Goal: Information Seeking & Learning: Learn about a topic

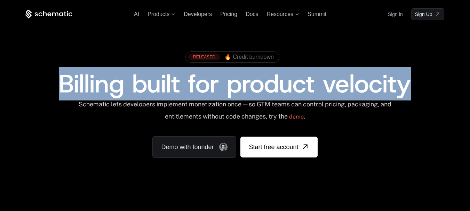
drag, startPoint x: 64, startPoint y: 80, endPoint x: 407, endPoint y: 81, distance: 343.0
click at [407, 81] on span "Billing built for product velocity" at bounding box center [235, 83] width 352 height 33
click at [408, 88] on span "Billing built for product velocity" at bounding box center [235, 83] width 352 height 33
drag, startPoint x: 408, startPoint y: 82, endPoint x: 56, endPoint y: 75, distance: 352.5
click at [56, 75] on div "Billing built for product velocity" at bounding box center [234, 83] width 419 height 25
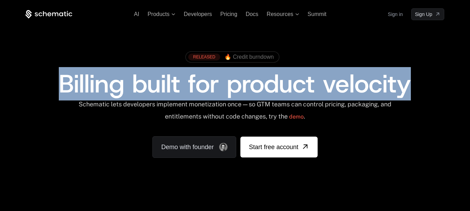
click at [63, 78] on span "Billing built for product velocity" at bounding box center [235, 83] width 352 height 33
drag, startPoint x: 80, startPoint y: 77, endPoint x: 411, endPoint y: 83, distance: 331.2
click at [411, 83] on span "Billing built for product velocity" at bounding box center [235, 83] width 352 height 33
click at [385, 86] on span "Billing built for product velocity" at bounding box center [235, 83] width 352 height 33
drag, startPoint x: 61, startPoint y: 83, endPoint x: 423, endPoint y: 89, distance: 362.5
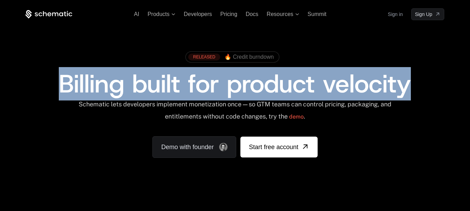
click at [423, 89] on div "Billing built for product velocity" at bounding box center [234, 83] width 419 height 25
click at [344, 87] on span "Billing built for product velocity" at bounding box center [235, 83] width 352 height 33
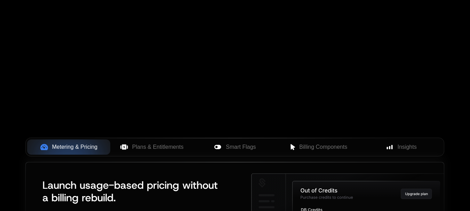
scroll to position [232, 0]
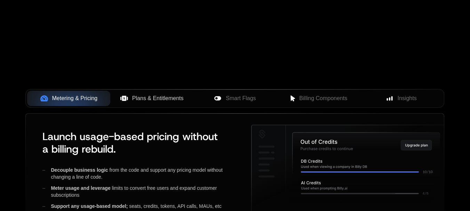
click at [164, 101] on span "Plans & Entitlements" at bounding box center [157, 98] width 51 height 8
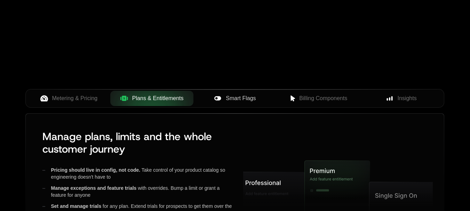
click at [238, 100] on span "Smart Flags" at bounding box center [241, 98] width 30 height 8
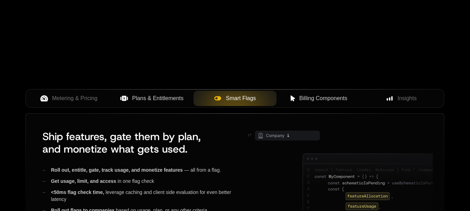
click at [301, 100] on span "Billing Components" at bounding box center [323, 98] width 48 height 8
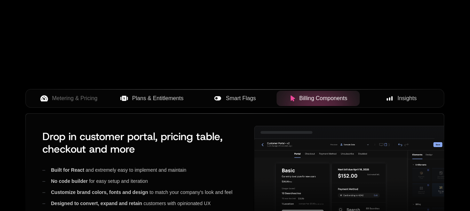
click at [396, 97] on div "Insights" at bounding box center [401, 98] width 72 height 8
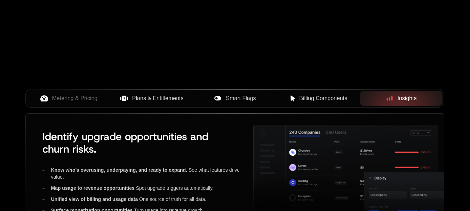
click at [337, 99] on span "Billing Components" at bounding box center [323, 98] width 48 height 8
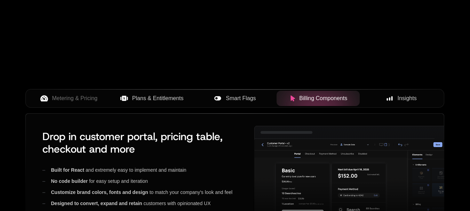
click at [397, 100] on div "Insights" at bounding box center [401, 98] width 72 height 8
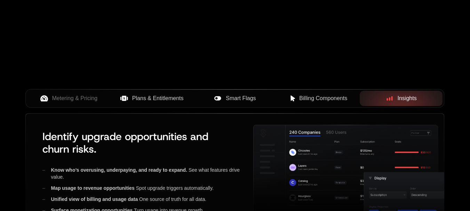
click at [241, 105] on button "Smart Flags" at bounding box center [234, 98] width 83 height 15
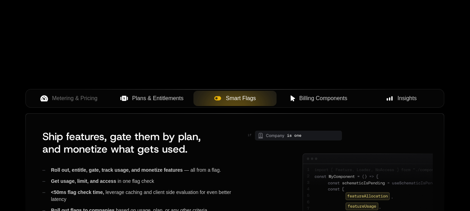
click at [165, 105] on button "Plans & Entitlements" at bounding box center [151, 98] width 83 height 15
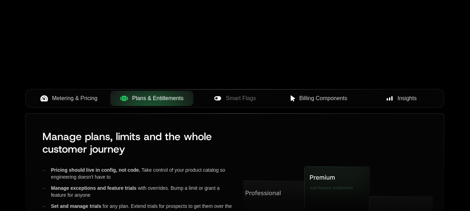
click at [94, 95] on span "Metering & Pricing" at bounding box center [75, 98] width 46 height 8
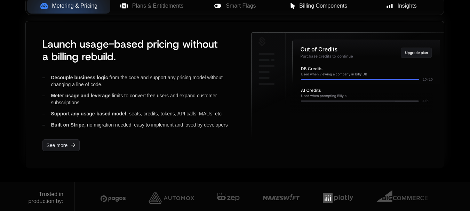
scroll to position [371, 0]
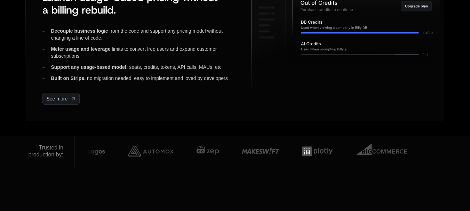
click at [142, 151] on img at bounding box center [151, 151] width 46 height 21
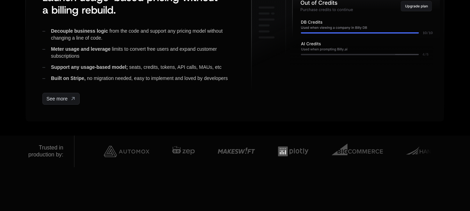
scroll to position [464, 0]
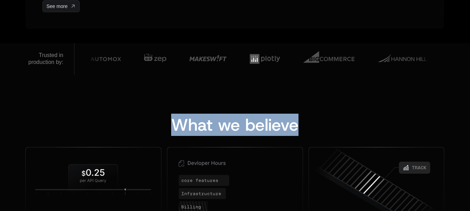
drag, startPoint x: 176, startPoint y: 127, endPoint x: 303, endPoint y: 125, distance: 127.0
click at [303, 125] on div "What we believe" at bounding box center [234, 125] width 419 height 17
click at [279, 126] on span "What we believe" at bounding box center [234, 125] width 127 height 22
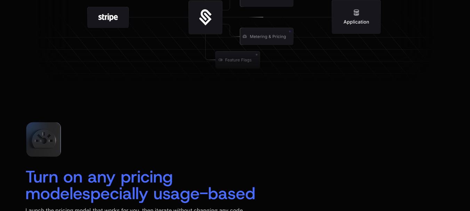
scroll to position [928, 0]
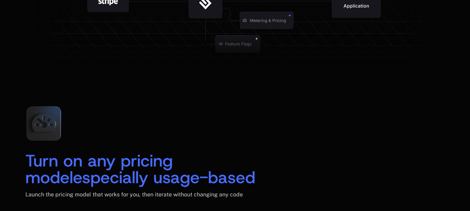
click at [287, 107] on div "Turn on any pricing model especially usage-based Launch the pricing model that …" at bounding box center [234, 157] width 419 height 112
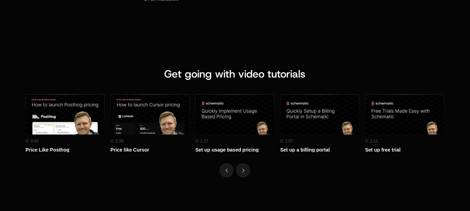
scroll to position [3015, 0]
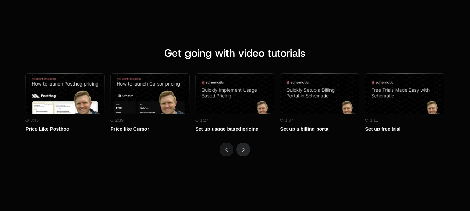
click at [246, 148] on button "Next" at bounding box center [243, 150] width 14 height 14
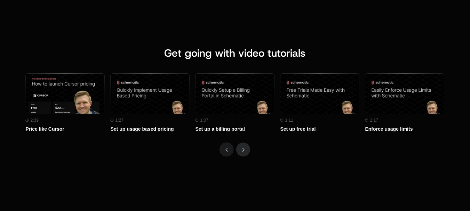
click at [246, 148] on button "Next" at bounding box center [243, 150] width 14 height 14
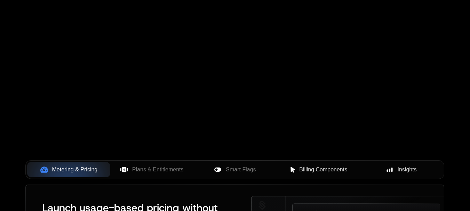
scroll to position [0, 0]
